Goal: Task Accomplishment & Management: Manage account settings

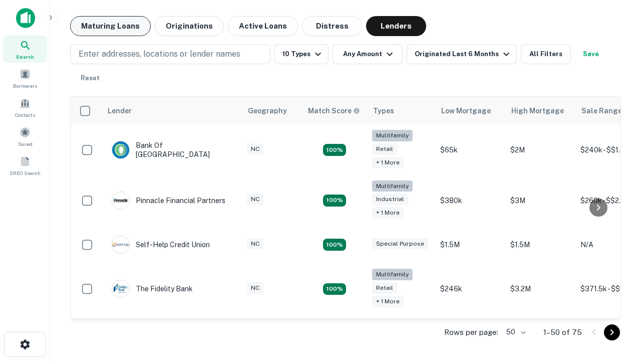
click at [110, 26] on button "Maturing Loans" at bounding box center [110, 26] width 81 height 20
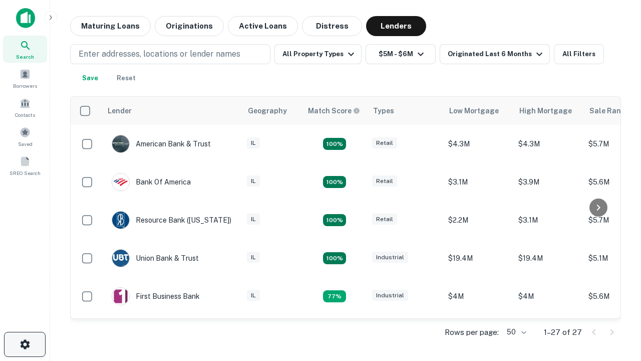
click at [25, 344] on icon "button" at bounding box center [25, 344] width 12 height 12
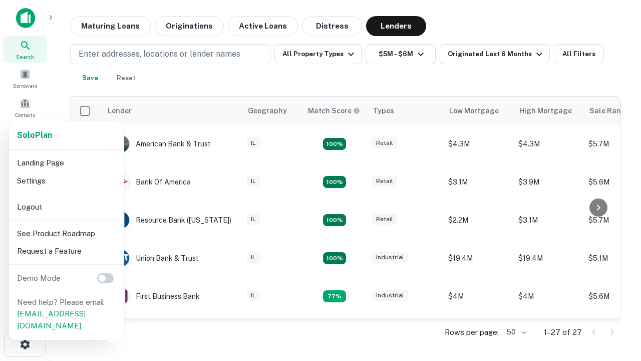
click at [66, 206] on li "Logout" at bounding box center [66, 207] width 107 height 18
